Goal: Obtain resource: Download file/media

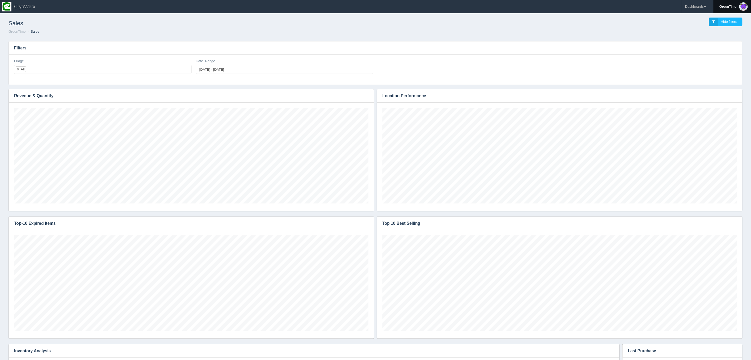
drag, startPoint x: 641, startPoint y: 31, endPoint x: 720, endPoint y: 10, distance: 81.9
click at [645, 31] on ol "GreenTime Sales" at bounding box center [375, 31] width 743 height 5
click at [703, 6] on link "Dashboards" at bounding box center [696, 6] width 28 height 13
click at [691, 39] on link "GreenTime" at bounding box center [718, 39] width 72 height 10
click at [700, 59] on link "Inventory" at bounding box center [718, 59] width 72 height 10
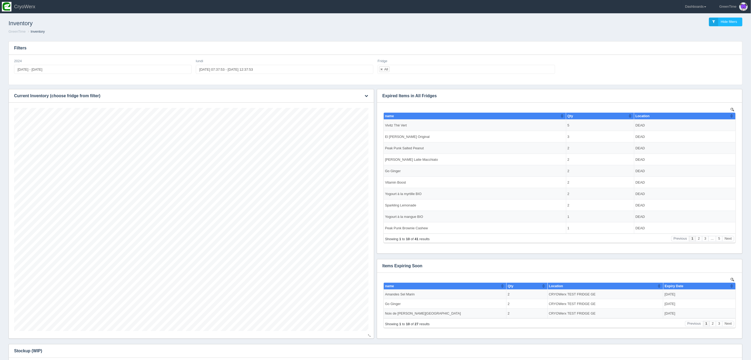
scroll to position [223, 355]
click at [367, 94] on button "button" at bounding box center [366, 96] width 7 height 8
click at [347, 104] on link "Download CSV" at bounding box center [348, 104] width 43 height 8
click at [705, 6] on link "Dashboards" at bounding box center [696, 6] width 28 height 13
click at [692, 39] on link "GreenTime" at bounding box center [718, 39] width 72 height 10
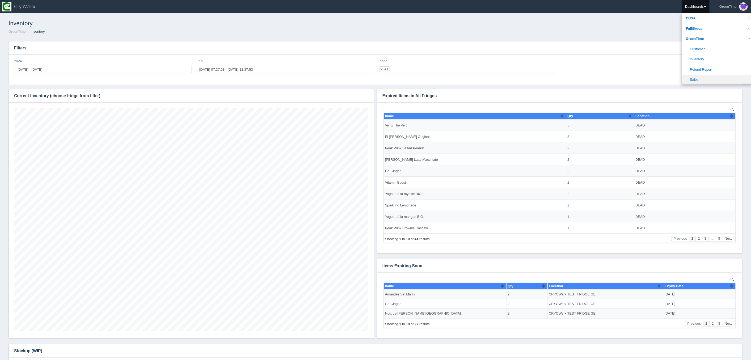
click at [696, 78] on link "Sales" at bounding box center [718, 80] width 72 height 10
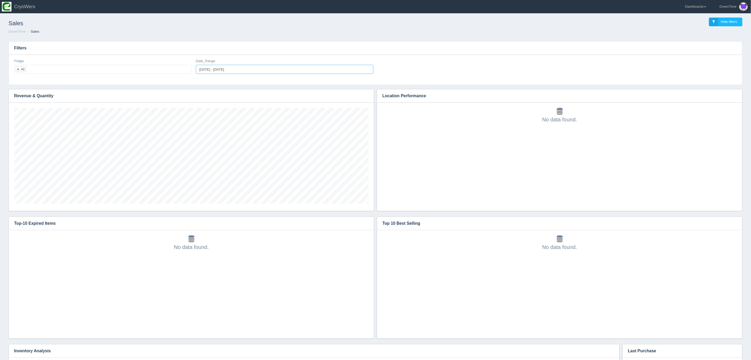
type input "2025-09-15"
click at [207, 72] on input "2025-09-15 - 2025-09-15" at bounding box center [285, 69] width 178 height 9
type input "2025-09-15"
type input "2025-09-16"
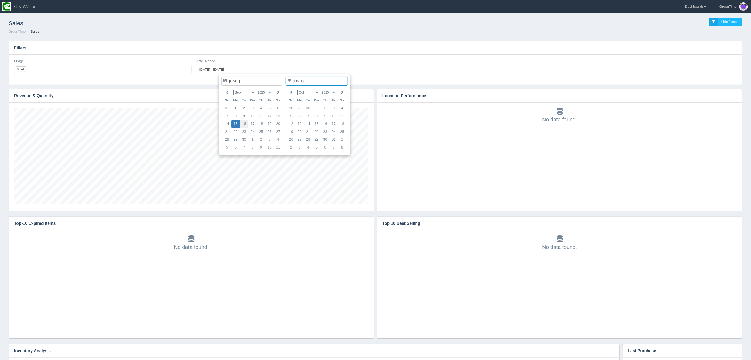
type input "2025-09-15 - 2025-09-16"
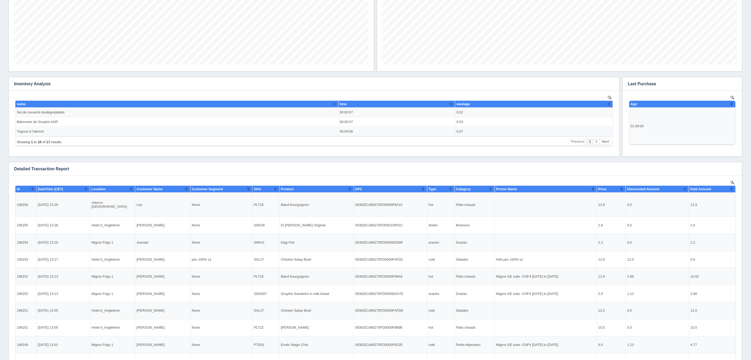
scroll to position [268, 0]
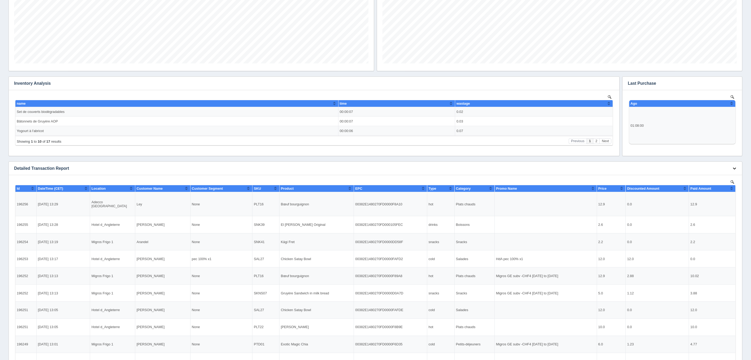
click at [735, 168] on icon "button" at bounding box center [734, 168] width 3 height 3
click at [705, 177] on link "Download CSV" at bounding box center [717, 177] width 43 height 8
click at [706, 175] on link "Download CSV" at bounding box center [717, 177] width 43 height 8
